Goal: Information Seeking & Learning: Learn about a topic

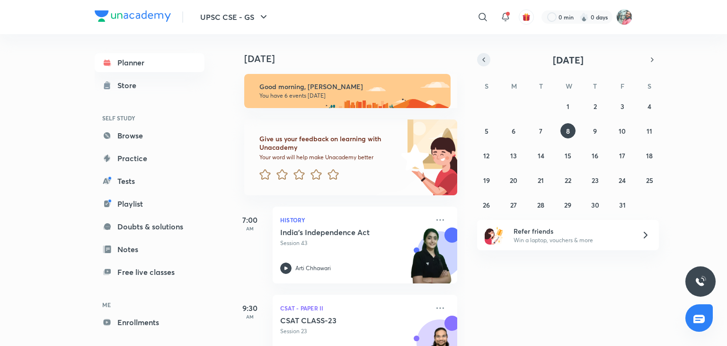
click at [481, 60] on icon "button" at bounding box center [484, 59] width 8 height 9
click at [516, 130] on button "8" at bounding box center [513, 130] width 15 height 15
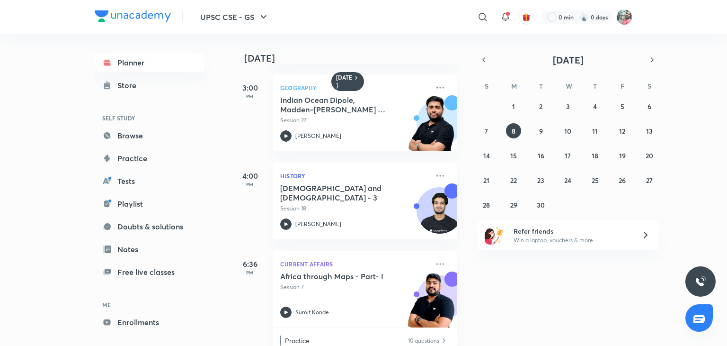
scroll to position [160, 0]
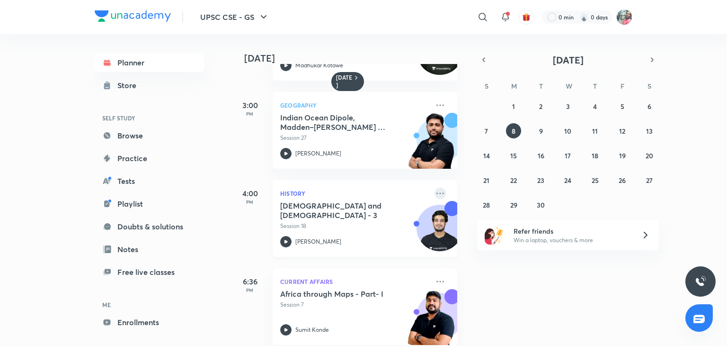
click at [435, 190] on icon at bounding box center [440, 192] width 11 height 11
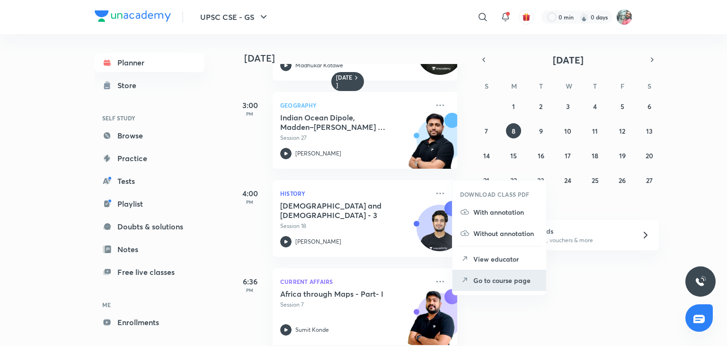
click at [472, 281] on li "Go to course page" at bounding box center [500, 279] width 94 height 21
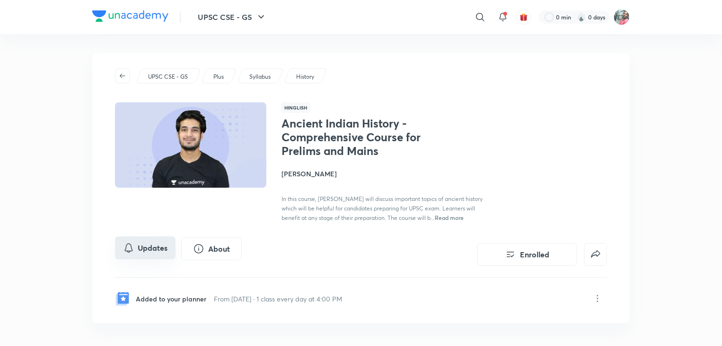
click at [150, 249] on button "Updates" at bounding box center [145, 247] width 61 height 23
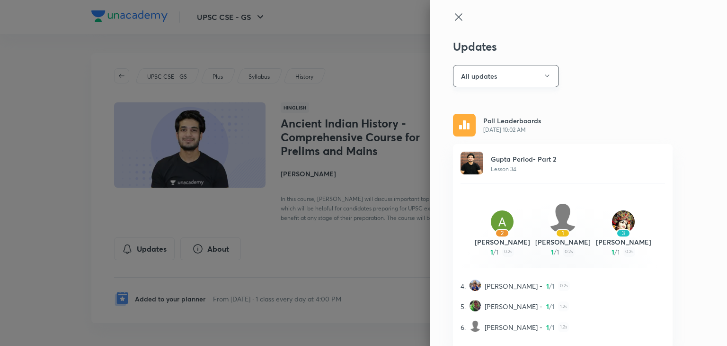
click at [516, 72] on button "All updates" at bounding box center [506, 76] width 106 height 22
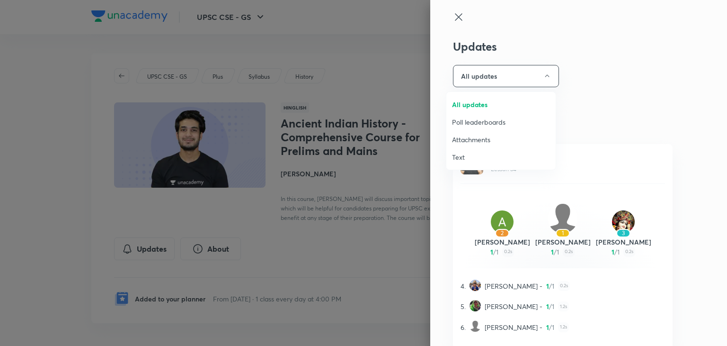
click at [483, 135] on span "Attachments" at bounding box center [501, 139] width 98 height 10
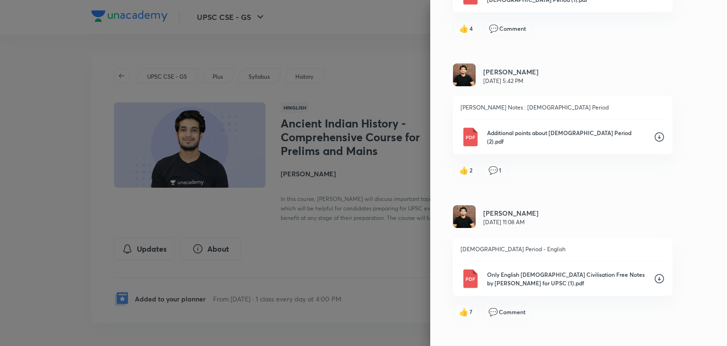
scroll to position [1604, 0]
click at [498, 278] on p "Only English [DEMOGRAPHIC_DATA] Civilisation Free Notes by [PERSON_NAME] for UP…" at bounding box center [566, 279] width 159 height 17
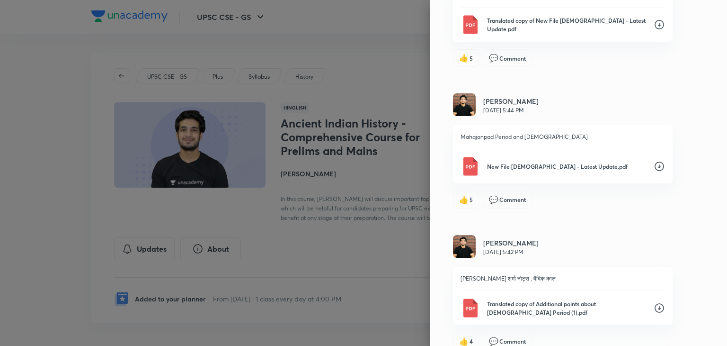
scroll to position [1293, 0]
click at [558, 162] on p "New File [DEMOGRAPHIC_DATA] - Latest Update.pdf" at bounding box center [566, 166] width 159 height 9
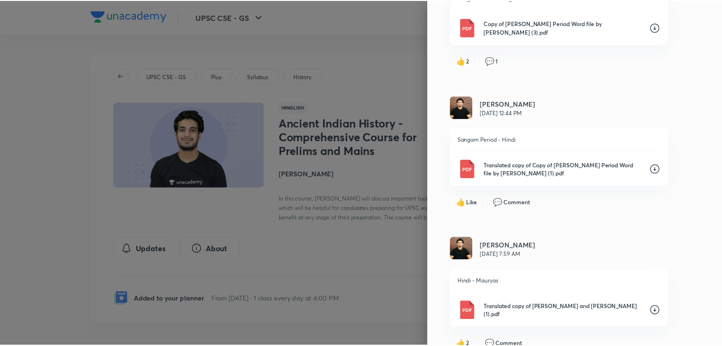
scroll to position [0, 0]
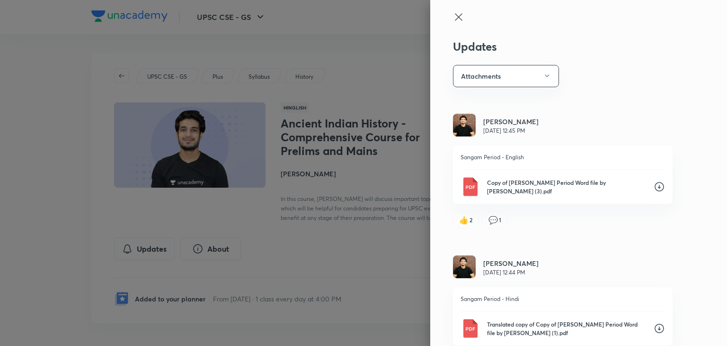
click at [453, 17] on icon at bounding box center [458, 16] width 11 height 11
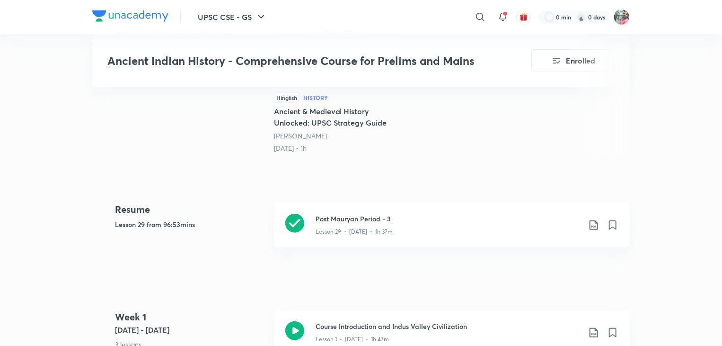
scroll to position [339, 0]
click at [320, 232] on p "Lesson 29 • [DATE] • 1h 37m" at bounding box center [354, 233] width 77 height 9
